Goal: Transaction & Acquisition: Download file/media

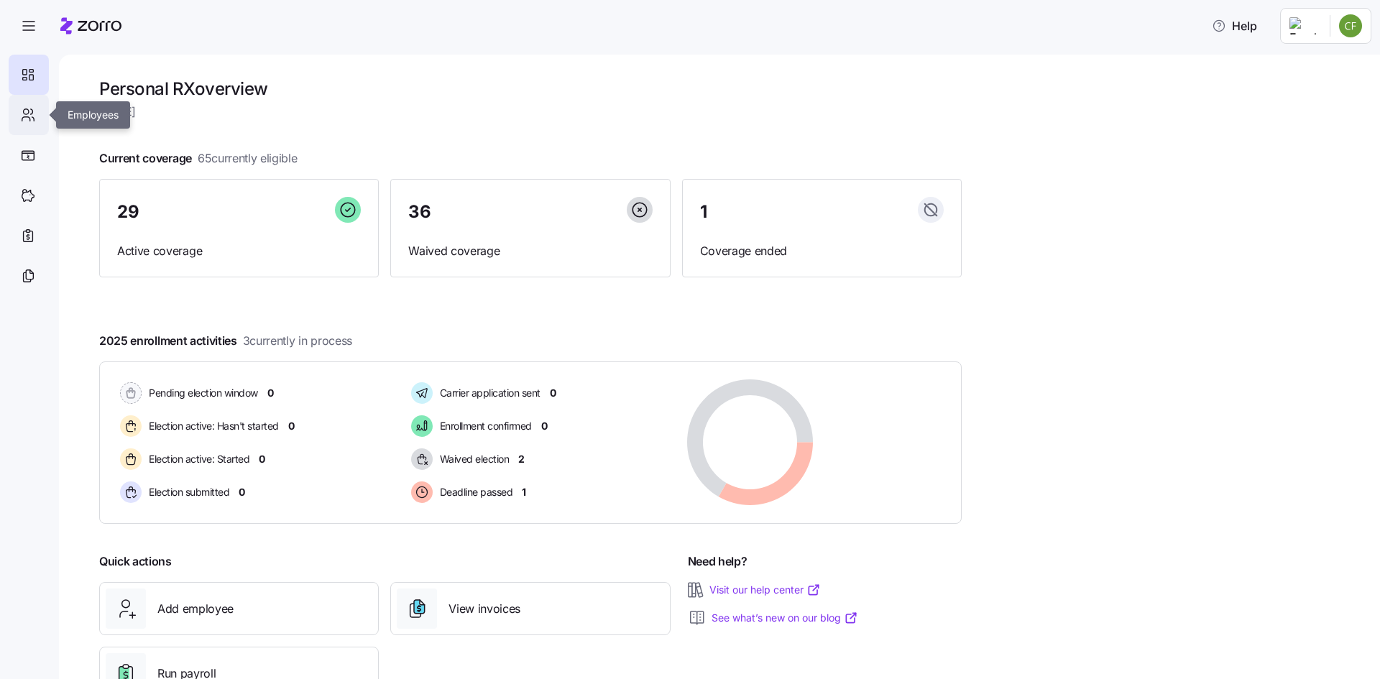
click at [32, 114] on icon at bounding box center [28, 114] width 16 height 17
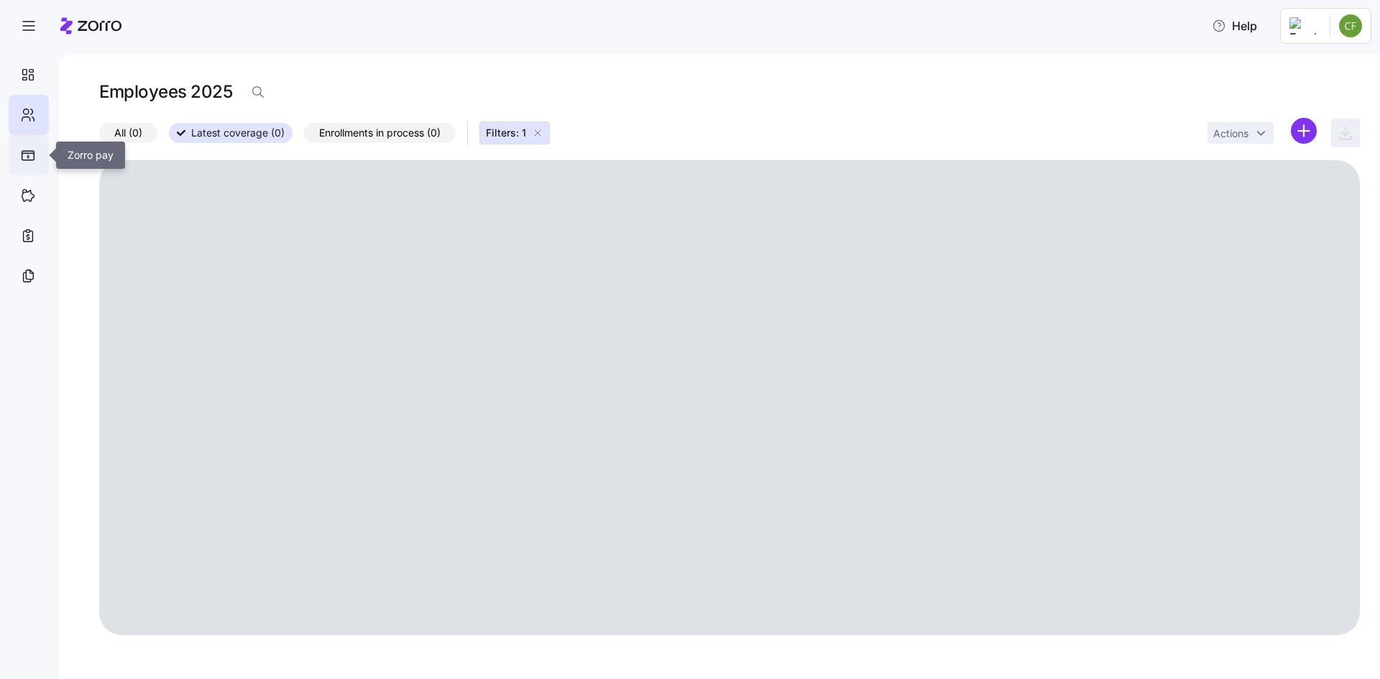
click at [30, 159] on icon at bounding box center [28, 155] width 14 height 11
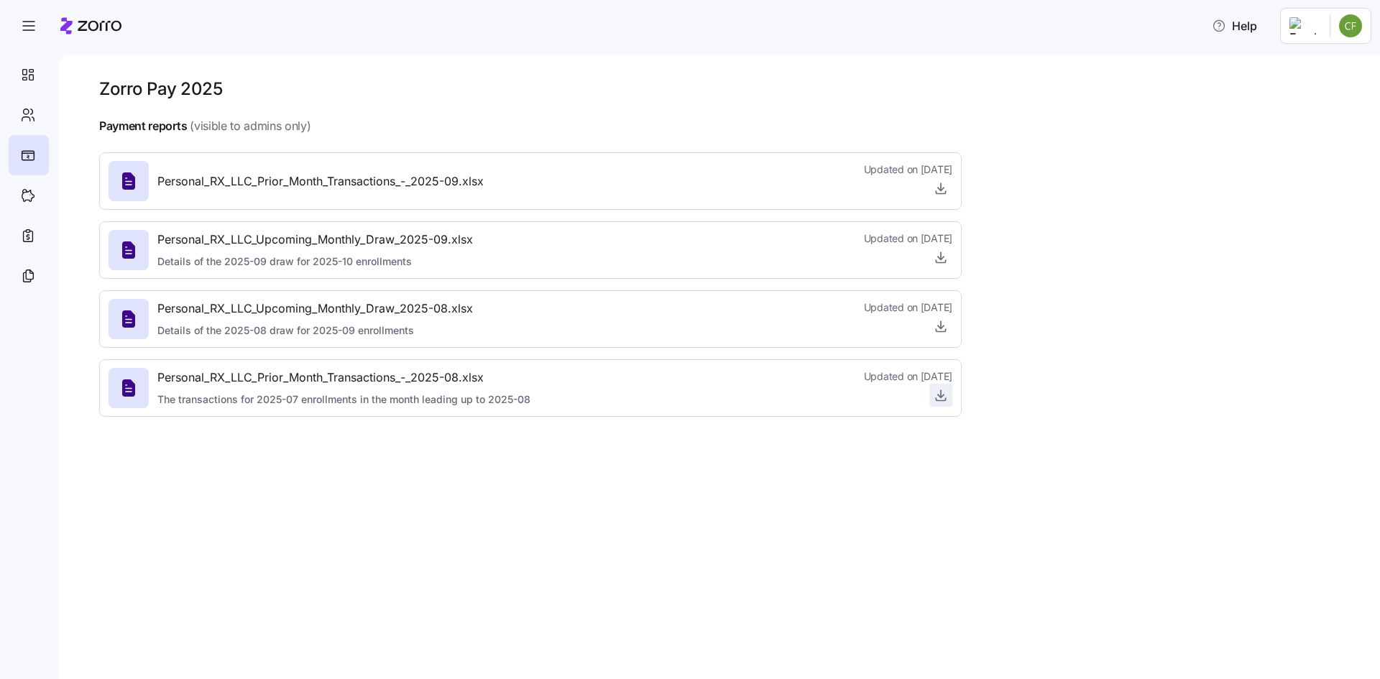
click at [941, 393] on icon "button" at bounding box center [941, 393] width 0 height 7
click at [941, 330] on icon "button" at bounding box center [941, 326] width 14 height 14
click at [362, 388] on div "Personal_RX_LLC_Prior_Month_Transactions_-_2025-08.xlsx The transactions for 20…" at bounding box center [343, 388] width 373 height 38
click at [935, 393] on icon "button" at bounding box center [941, 395] width 14 height 14
click at [942, 258] on icon "button" at bounding box center [941, 257] width 14 height 14
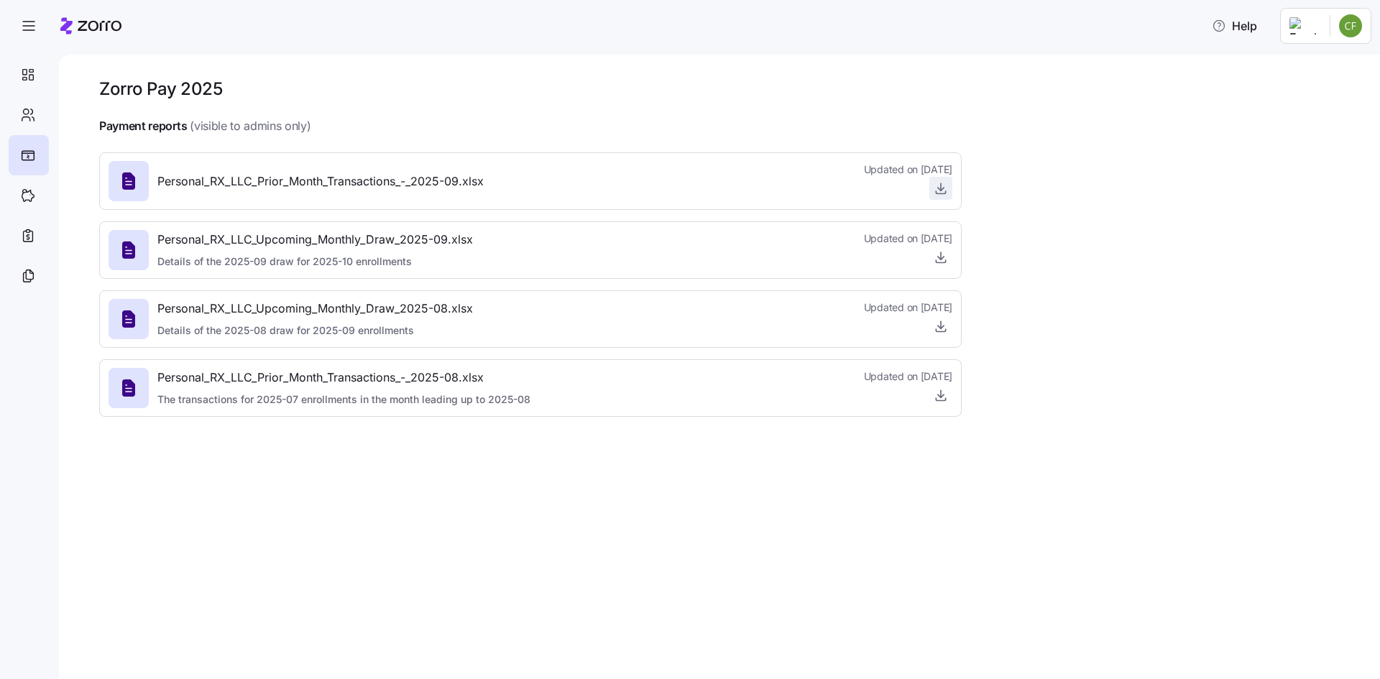
click at [942, 192] on icon "button" at bounding box center [941, 188] width 14 height 14
